Goal: Information Seeking & Learning: Learn about a topic

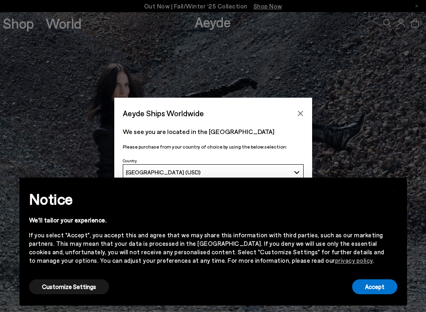
click at [59, 115] on div "Aeyde Ships Worldwide We see you are located in the United States Please purcha…" at bounding box center [213, 156] width 426 height 116
click at [298, 114] on icon "Close" at bounding box center [300, 113] width 6 height 6
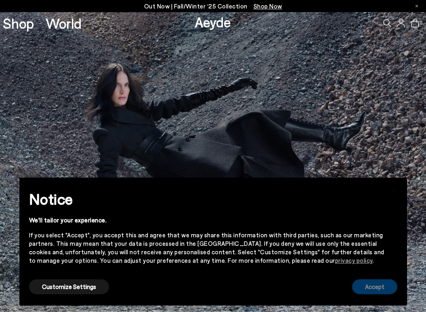
click at [378, 284] on button "Accept" at bounding box center [374, 286] width 45 height 15
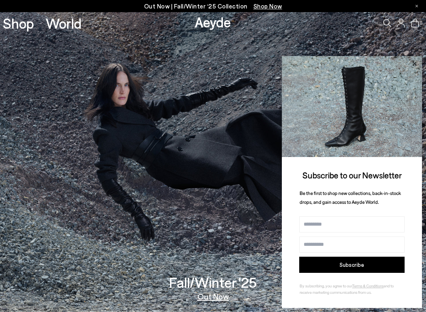
click at [413, 62] on icon at bounding box center [414, 63] width 10 height 10
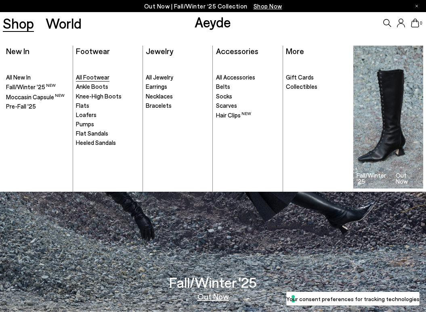
click at [100, 76] on span "All Footwear" at bounding box center [92, 76] width 33 height 7
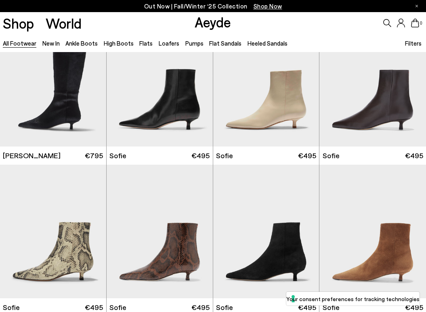
scroll to position [1859, 0]
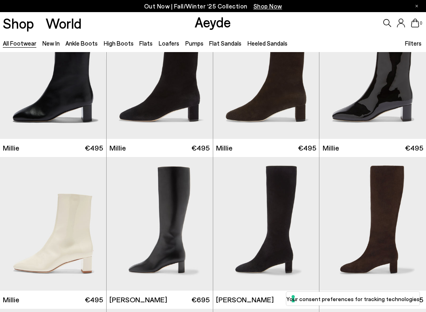
scroll to position [2624, 0]
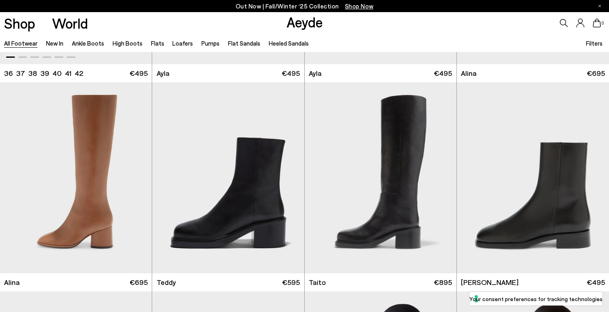
scroll to position [4567, 0]
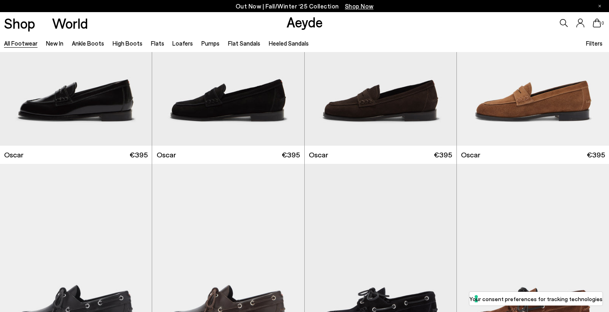
scroll to position [7411, 0]
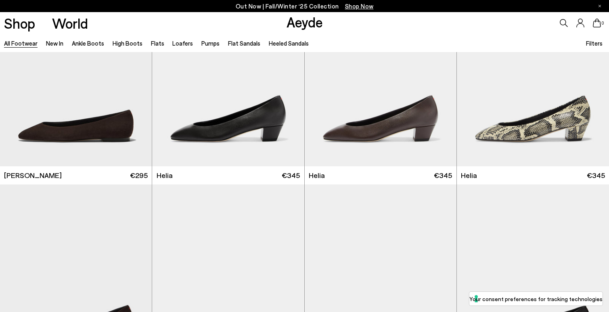
scroll to position [7946, 0]
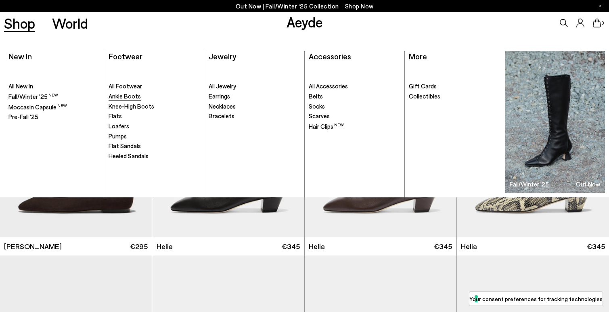
click at [130, 96] on span "Ankle Boots" at bounding box center [125, 95] width 32 height 7
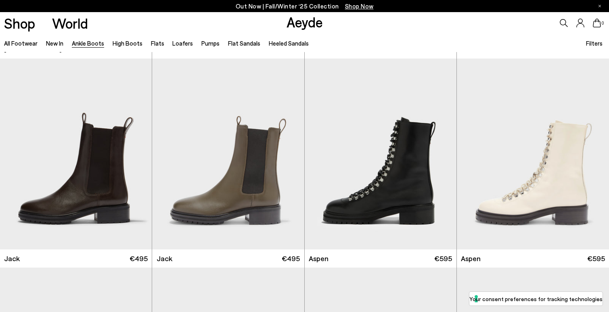
scroll to position [2878, 0]
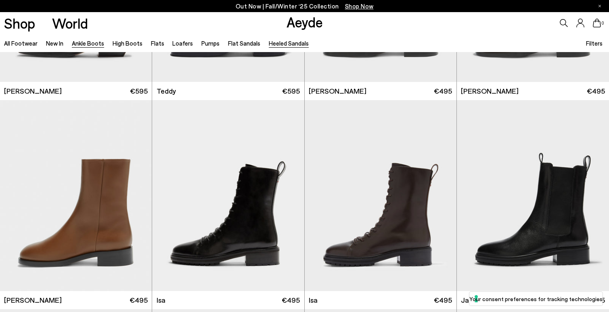
click at [276, 42] on link "Heeled Sandals" at bounding box center [289, 43] width 40 height 7
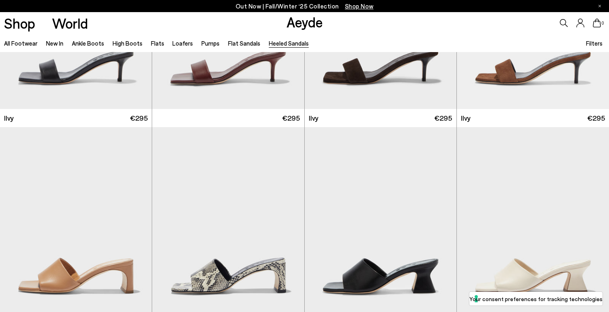
scroll to position [1608, 0]
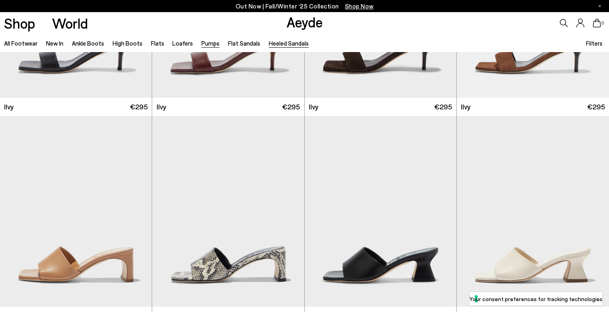
click at [204, 46] on link "Pumps" at bounding box center [210, 43] width 18 height 7
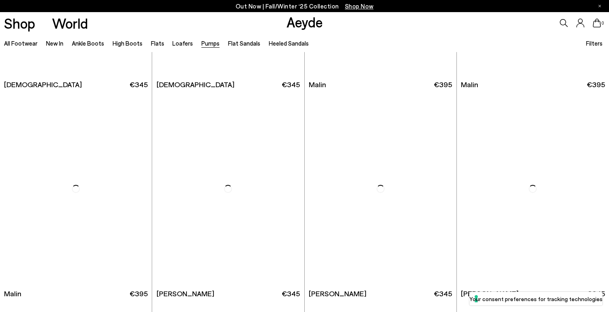
scroll to position [1420, 0]
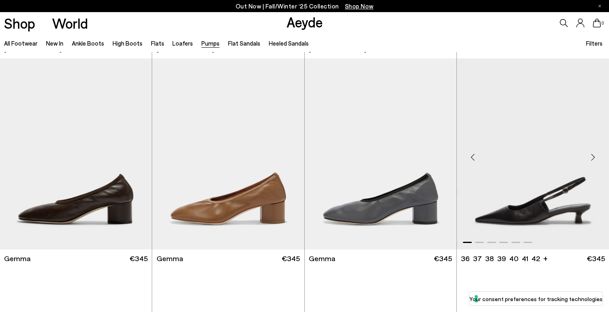
scroll to position [2339, 0]
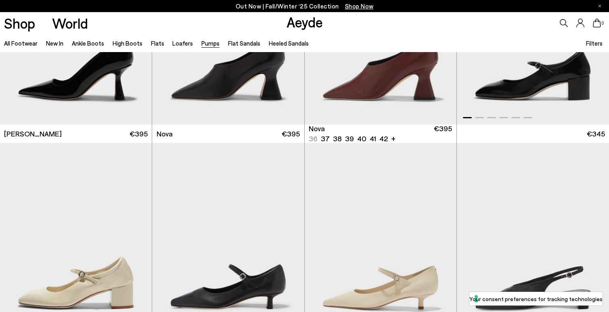
scroll to position [3404, 0]
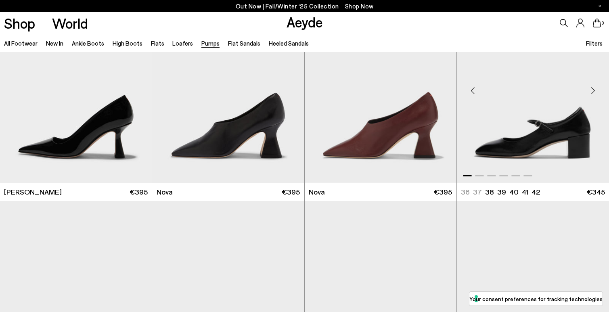
click at [535, 141] on img "1 / 6" at bounding box center [533, 87] width 152 height 191
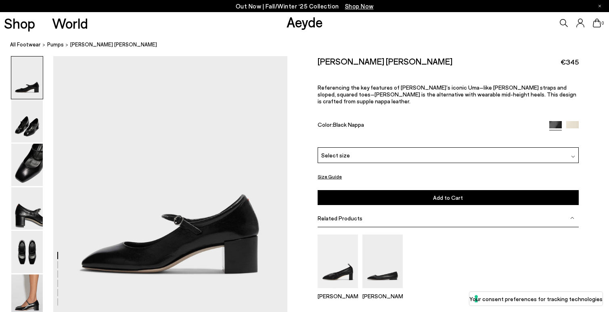
click at [334, 171] on button "Size Guide" at bounding box center [329, 176] width 24 height 10
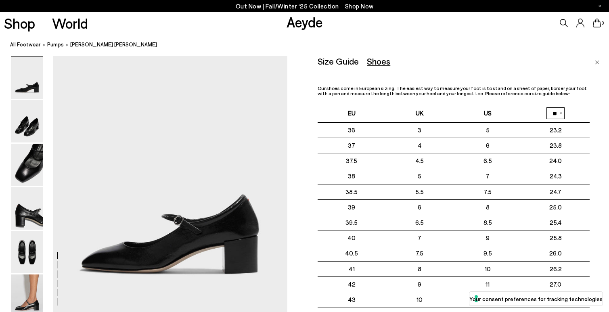
click at [344, 62] on div "Size Guide" at bounding box center [337, 61] width 41 height 10
click at [34, 120] on img at bounding box center [26, 121] width 31 height 42
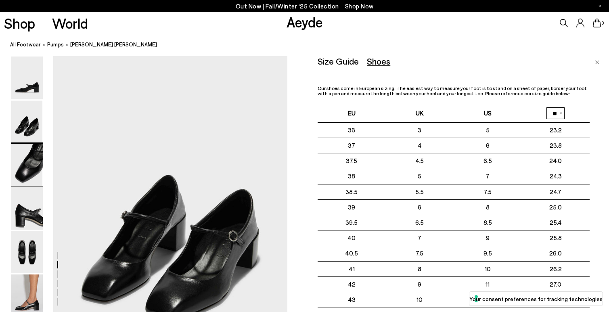
click at [34, 167] on img at bounding box center [26, 165] width 31 height 42
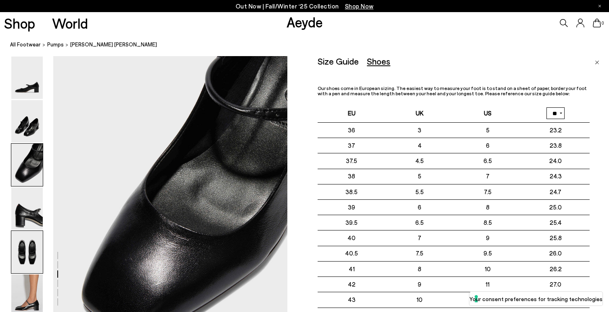
click at [34, 240] on img at bounding box center [26, 252] width 31 height 42
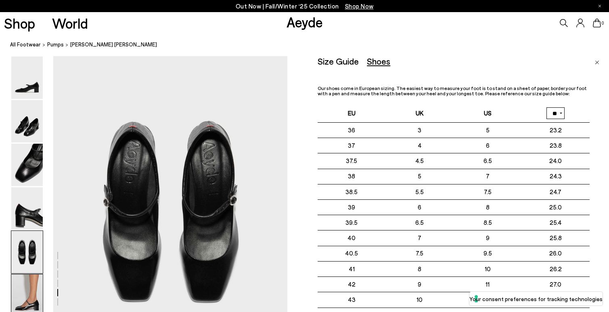
click at [31, 298] on img at bounding box center [26, 295] width 31 height 42
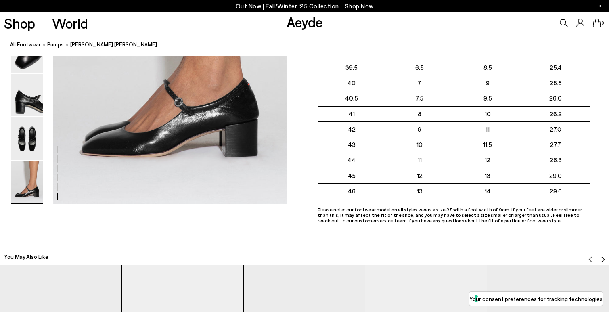
click at [35, 145] on img at bounding box center [26, 138] width 31 height 42
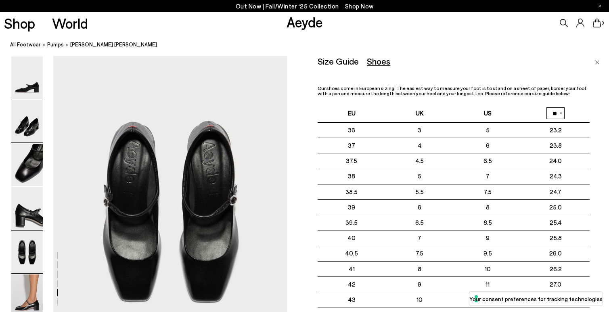
click at [33, 139] on img at bounding box center [26, 121] width 31 height 42
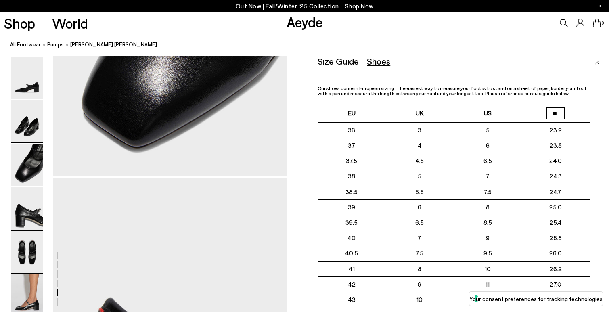
scroll to position [257, 0]
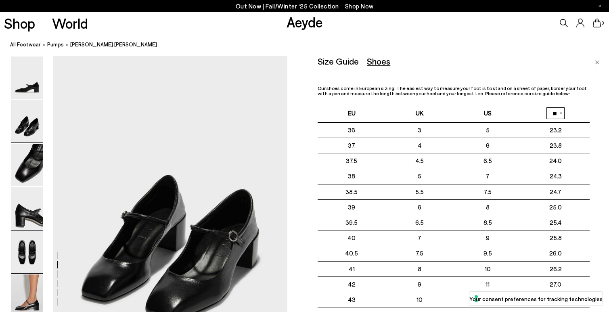
click at [33, 262] on img at bounding box center [26, 252] width 31 height 42
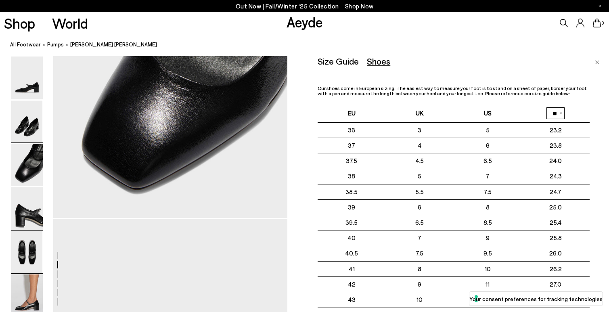
scroll to position [1196, 0]
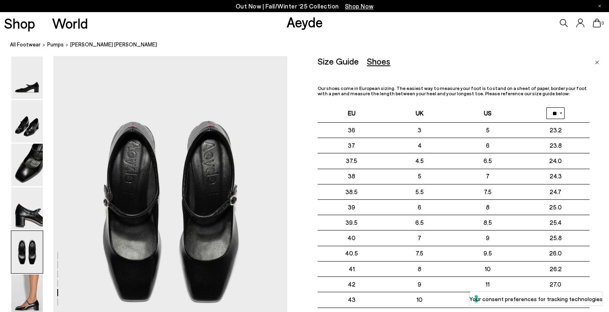
click at [342, 71] on div "Size Guide Shoes Belt Our shoes come in European sizing. The easiest way to mea…" at bounding box center [452, 217] width 271 height 322
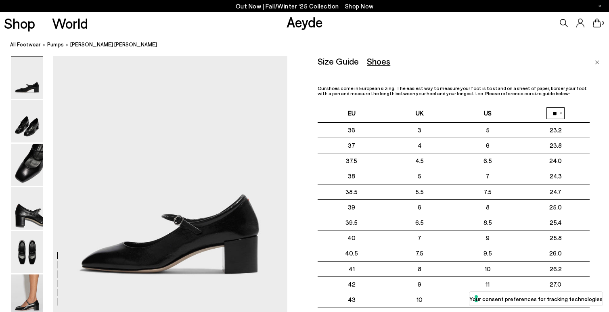
scroll to position [0, 0]
click at [346, 57] on div "Size Guide" at bounding box center [337, 61] width 41 height 10
click at [345, 63] on div "Size Guide" at bounding box center [337, 61] width 41 height 10
click at [34, 121] on img at bounding box center [26, 121] width 31 height 42
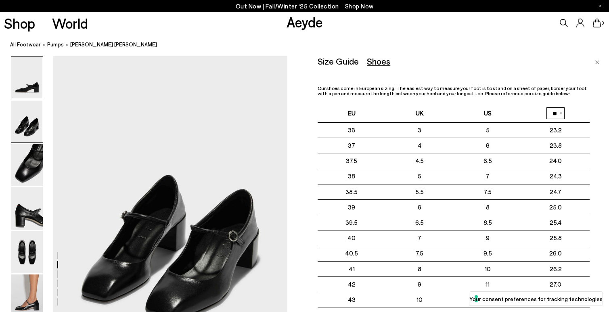
click at [34, 76] on img at bounding box center [26, 77] width 31 height 42
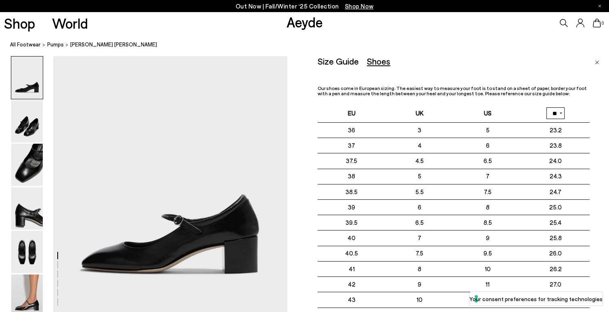
click at [95, 46] on span "[PERSON_NAME] [PERSON_NAME]" at bounding box center [113, 44] width 87 height 8
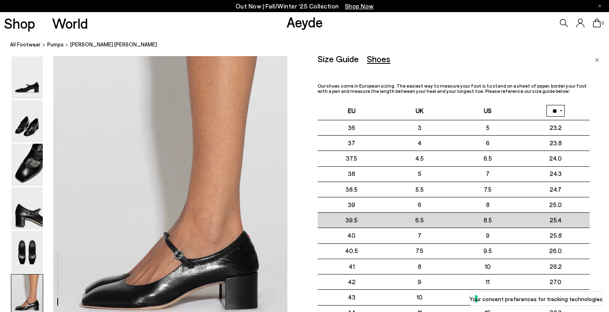
click at [413, 228] on td "6.5" at bounding box center [420, 220] width 68 height 15
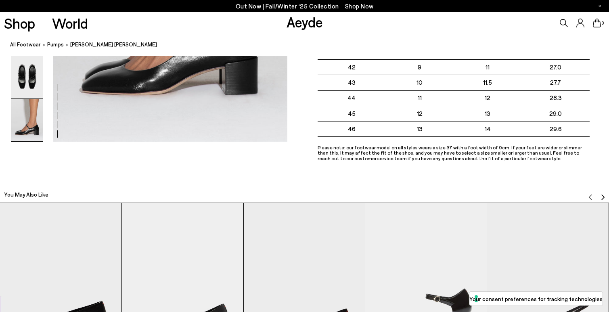
scroll to position [1733, 0]
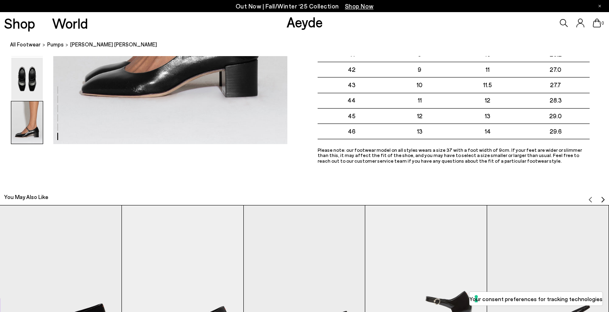
click at [601, 197] on img "Next slide" at bounding box center [602, 199] width 6 height 6
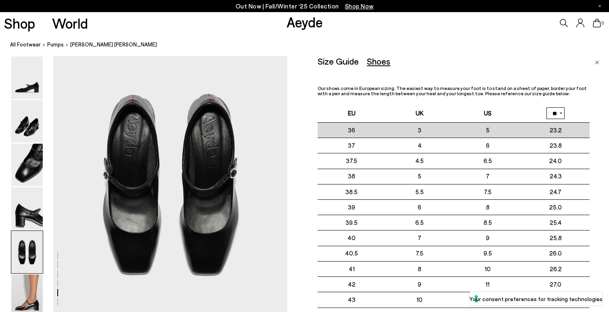
scroll to position [1133, 0]
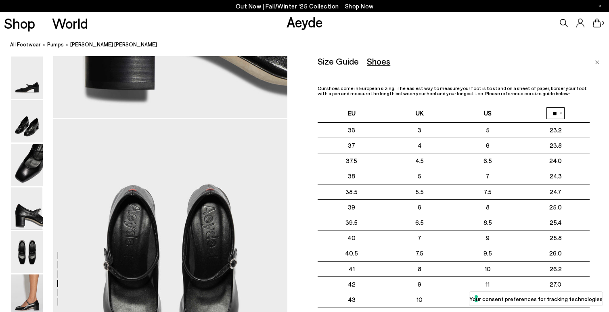
click at [340, 63] on div "Size Guide" at bounding box center [337, 61] width 41 height 10
click at [376, 63] on div "Shoes" at bounding box center [378, 61] width 23 height 10
